Goal: Task Accomplishment & Management: Use online tool/utility

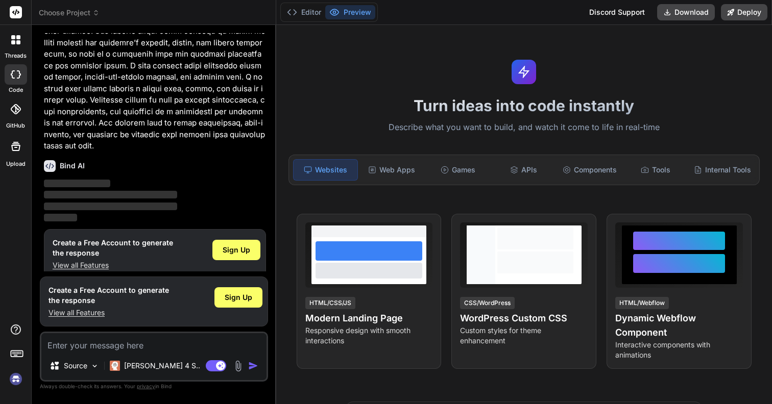
scroll to position [169, 0]
click at [251, 239] on div "Sign Up" at bounding box center [236, 249] width 48 height 20
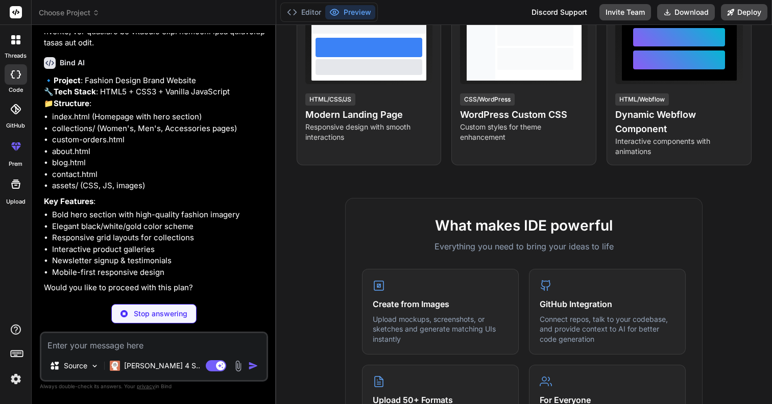
scroll to position [247, 0]
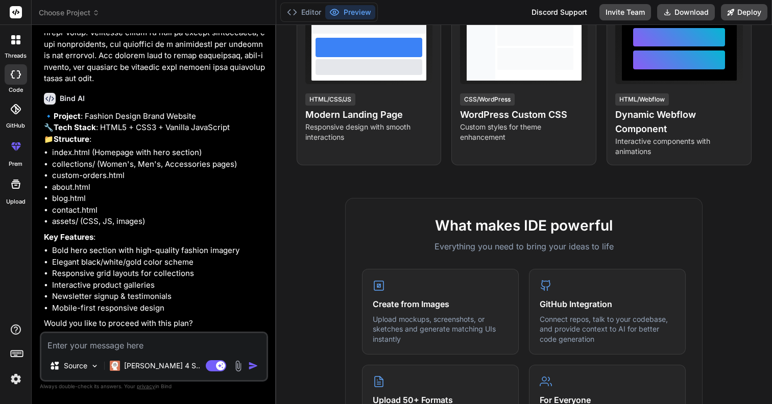
type textarea "x"
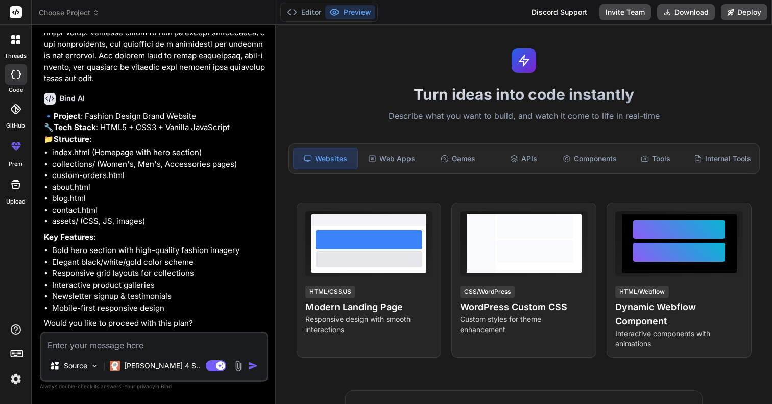
scroll to position [0, 0]
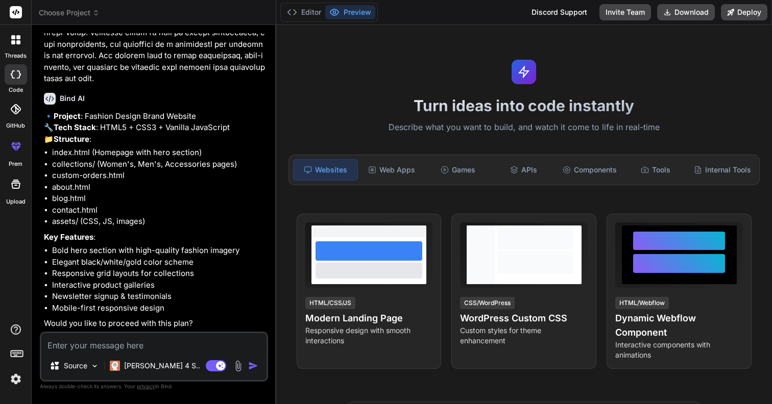
click at [139, 342] on textarea at bounding box center [153, 342] width 225 height 18
type textarea "y"
type textarea "x"
type textarea "ye"
type textarea "x"
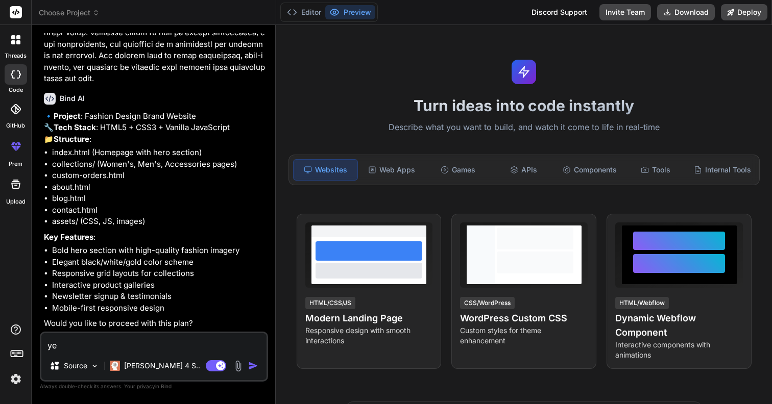
type textarea "yes"
type textarea "x"
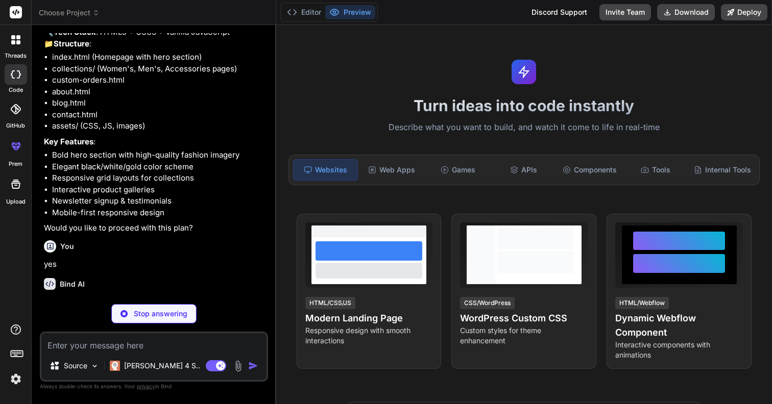
scroll to position [352, 0]
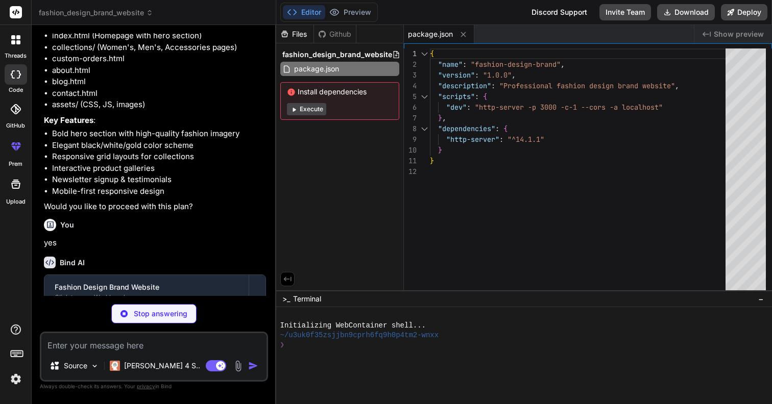
click at [312, 107] on button "Execute" at bounding box center [306, 109] width 39 height 12
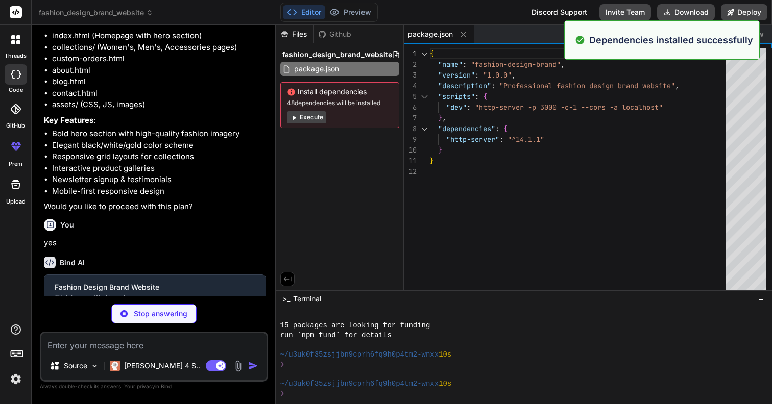
scroll to position [97, 0]
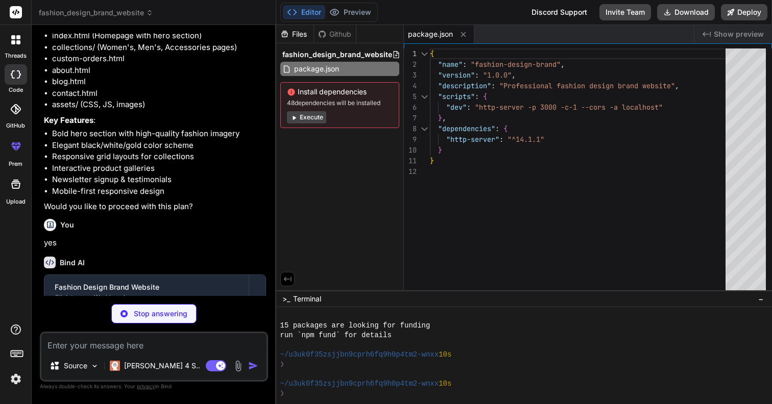
type textarea "x"
type textarea "</div> </footer> <script src="assets/js/main.js"></script> </body> </html>"
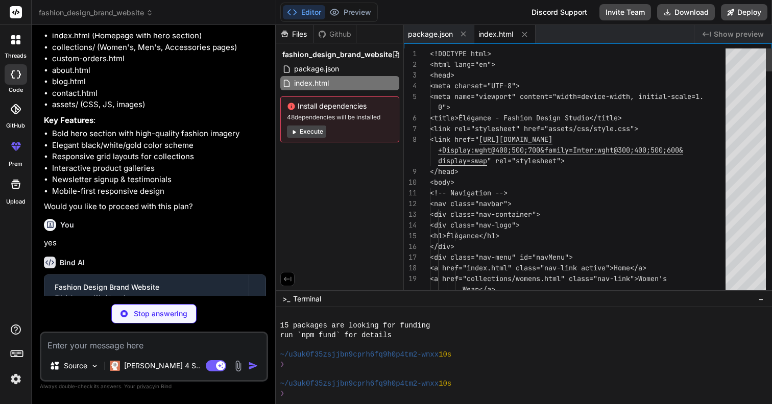
click at [312, 117] on span "48 dependencies will be installed" at bounding box center [340, 117] width 106 height 8
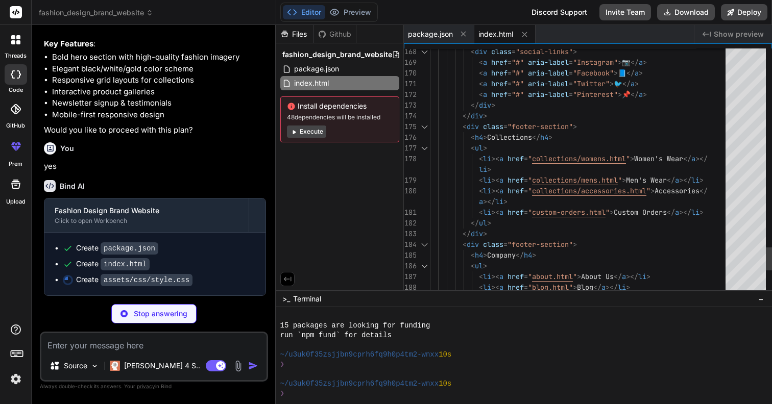
scroll to position [64, 0]
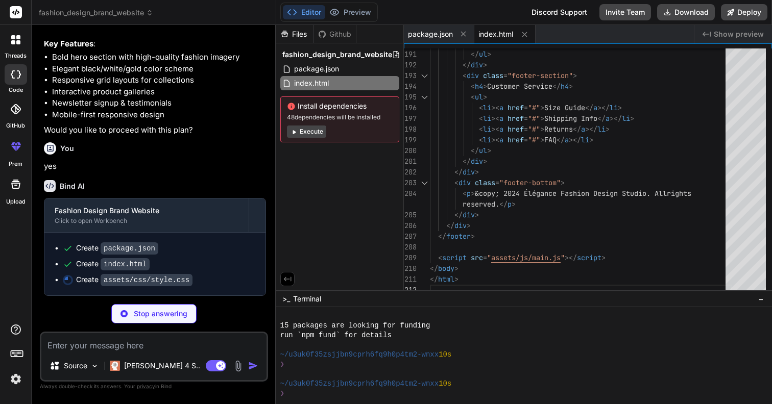
click at [310, 132] on button "Execute" at bounding box center [306, 132] width 39 height 12
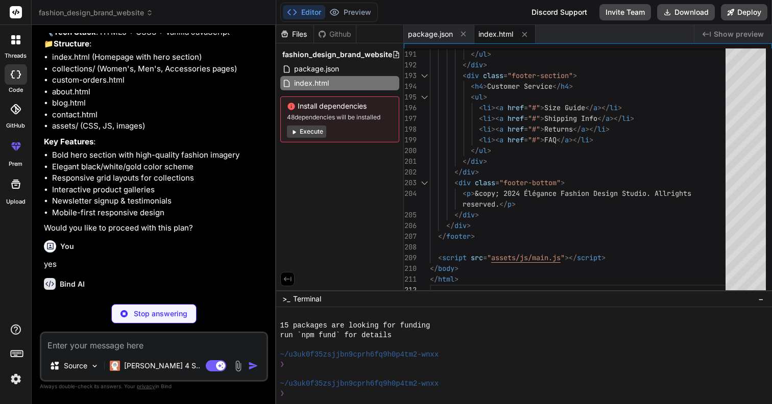
scroll to position [440, 0]
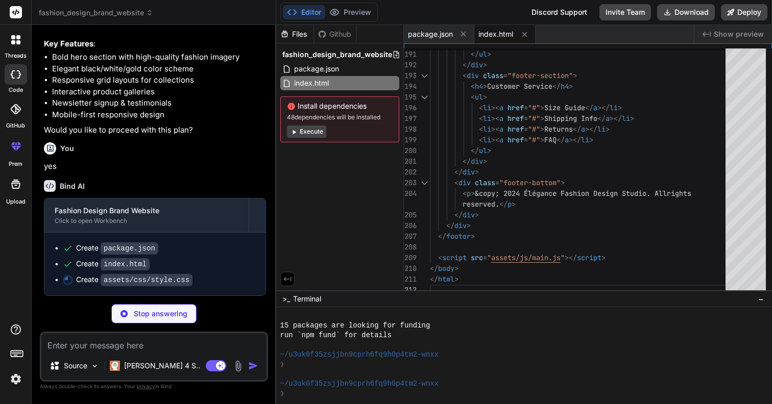
type textarea "x"
type textarea "font-size: 1rem; } }"
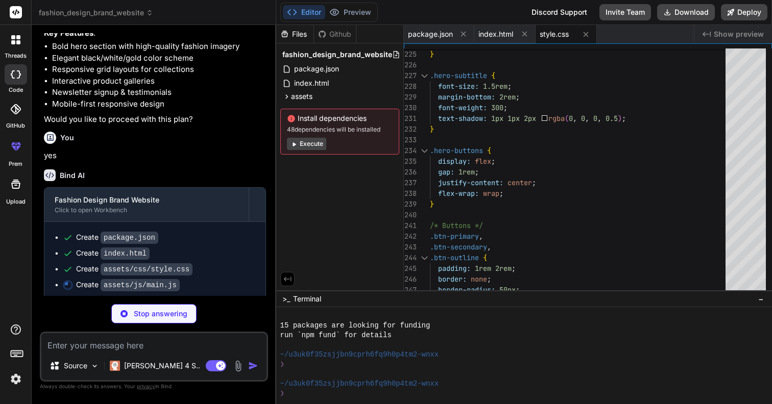
scroll to position [455, 0]
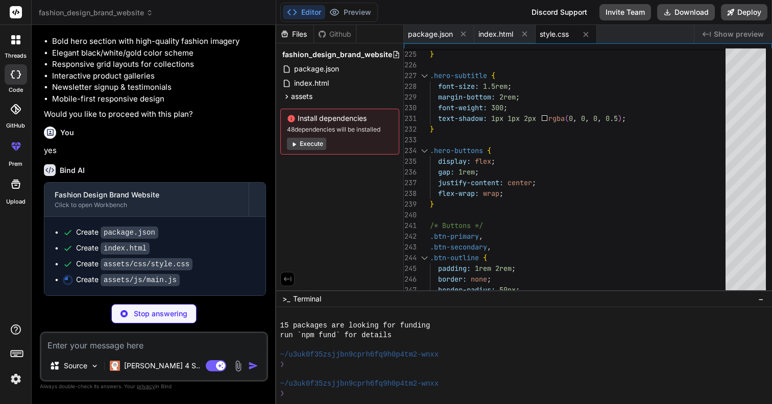
type textarea "x"
type textarea "ZmlsbD0iI2Y4ZjhmOCIvPjx0ZXh0IHg9IjUwJSIgeT0iNTAlIiBmb250LWZhbWlseT0iQXJpYWwiIGZ…"
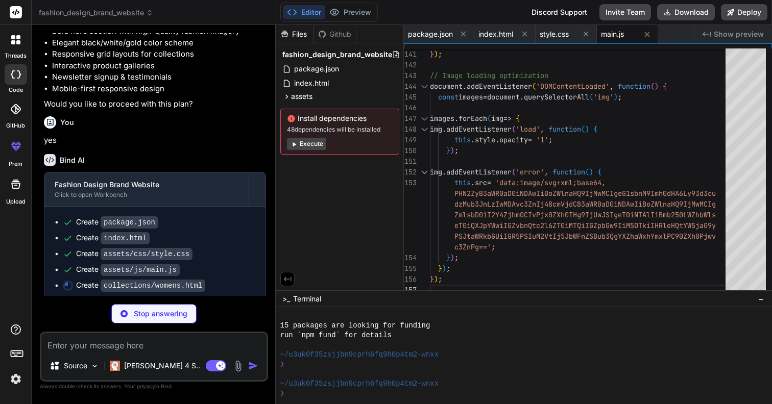
scroll to position [471, 0]
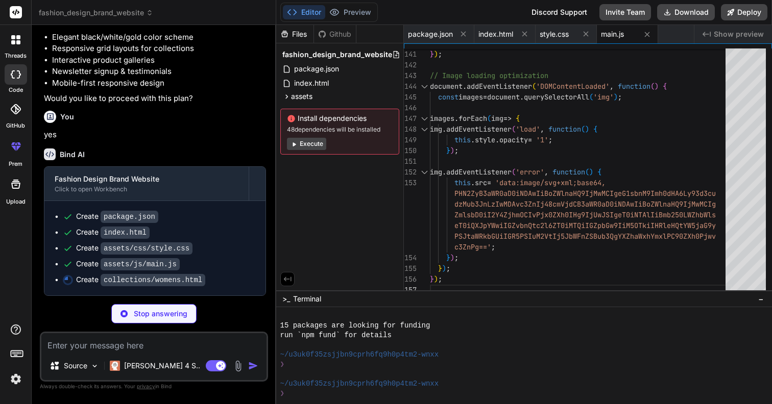
type textarea "x"
type textarea "</footer> <script src="../assets/js/main.js"></script> <script src="../assets/j…"
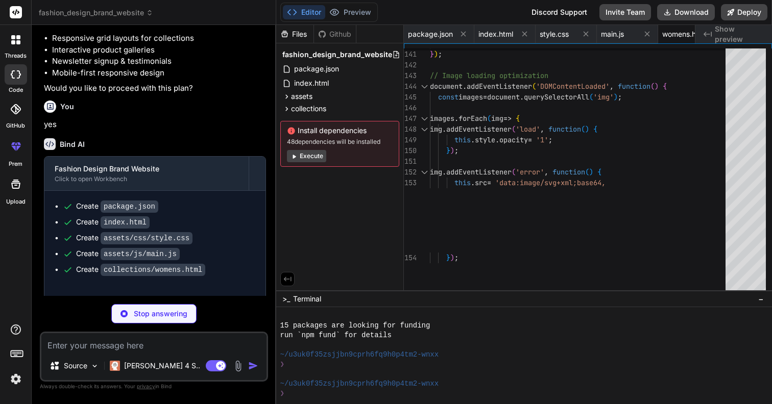
type textarea "x"
type textarea ".collection-hero { height: 300px; } .collection-hero-content h1 { font-size: 2r…"
type textarea "x"
type textarea "} `; document.head.appendChild(style);"
type textarea "x"
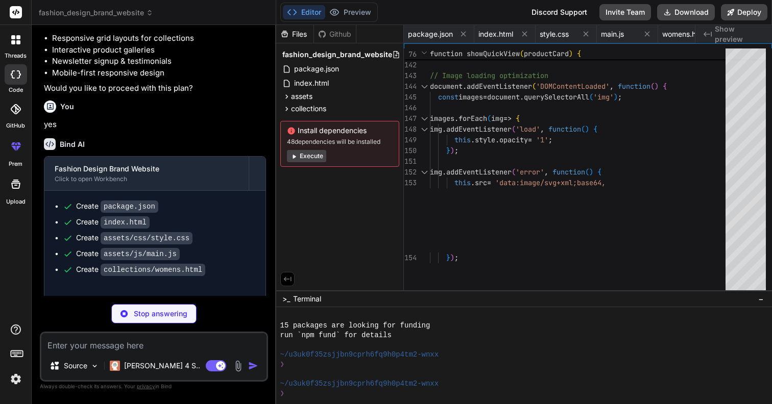
type textarea "</div> </footer> <script src="../assets/js/main.js"></script> <script src="../a…"
type textarea "x"
type textarea "}); }); </script> </body> </html>"
type textarea "x"
type textarea "</div> </footer> <script src="assets/js/main.js"></script> </body> </html>"
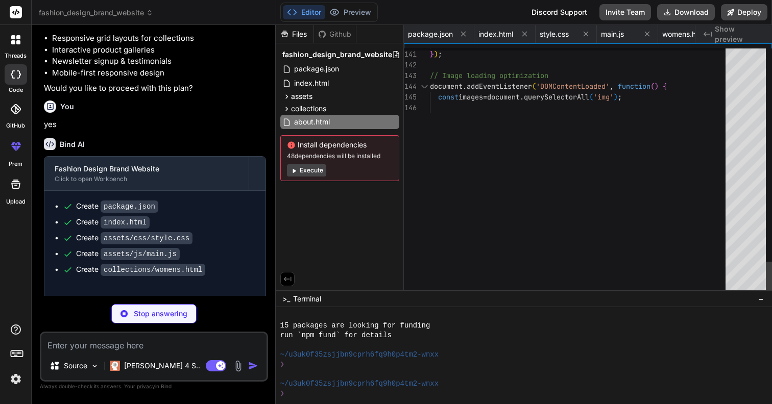
type textarea "x"
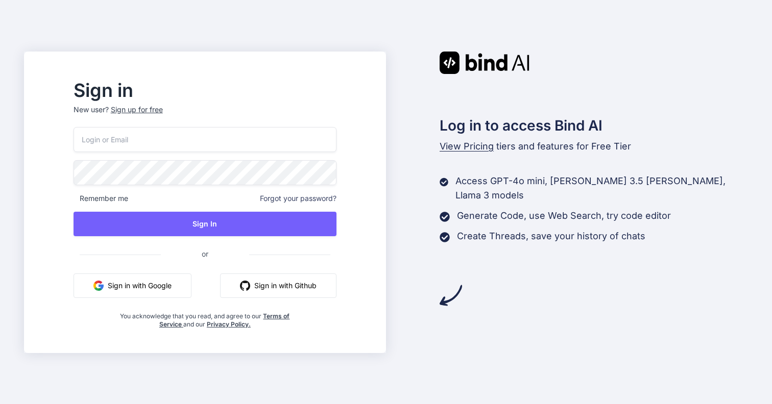
click at [160, 291] on button "Sign in with Google" at bounding box center [133, 286] width 118 height 25
